Goal: Book appointment/travel/reservation

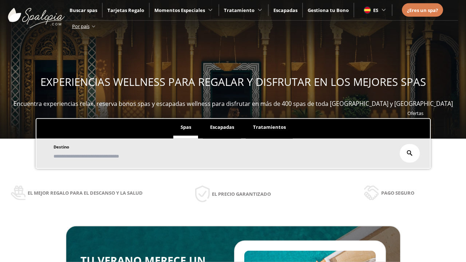
click at [222, 127] on span "Escapadas" at bounding box center [222, 127] width 24 height 7
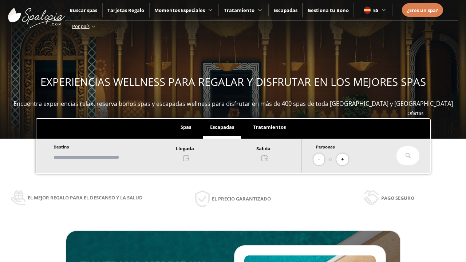
click at [103, 157] on input "text" at bounding box center [96, 157] width 91 height 13
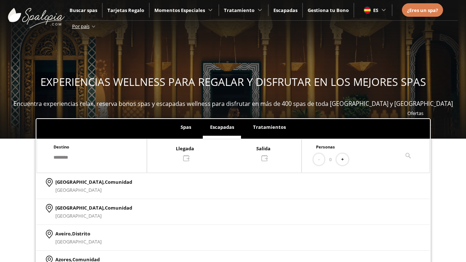
click at [231, 152] on div at bounding box center [224, 152] width 154 height 17
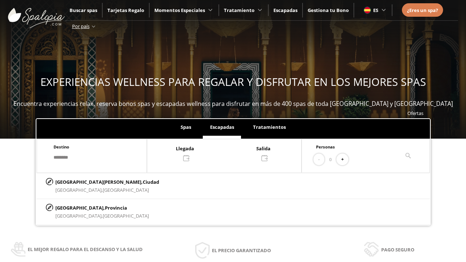
click at [174, 107] on div "25" at bounding box center [167, 113] width 13 height 13
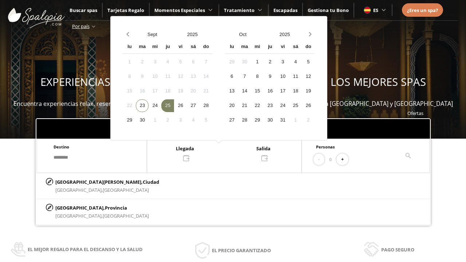
click at [187, 106] on div "26" at bounding box center [180, 105] width 13 height 13
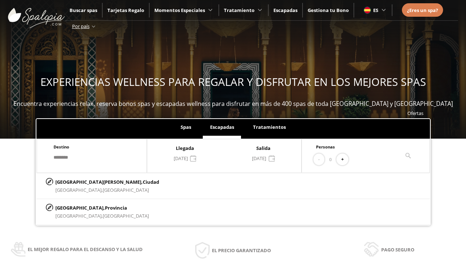
click at [345, 159] on button "+" at bounding box center [342, 160] width 12 height 12
click at [91, 182] on p "[GEOGRAPHIC_DATA][PERSON_NAME], [GEOGRAPHIC_DATA]" at bounding box center [107, 182] width 104 height 8
type input "**********"
